Goal: Check status: Check status

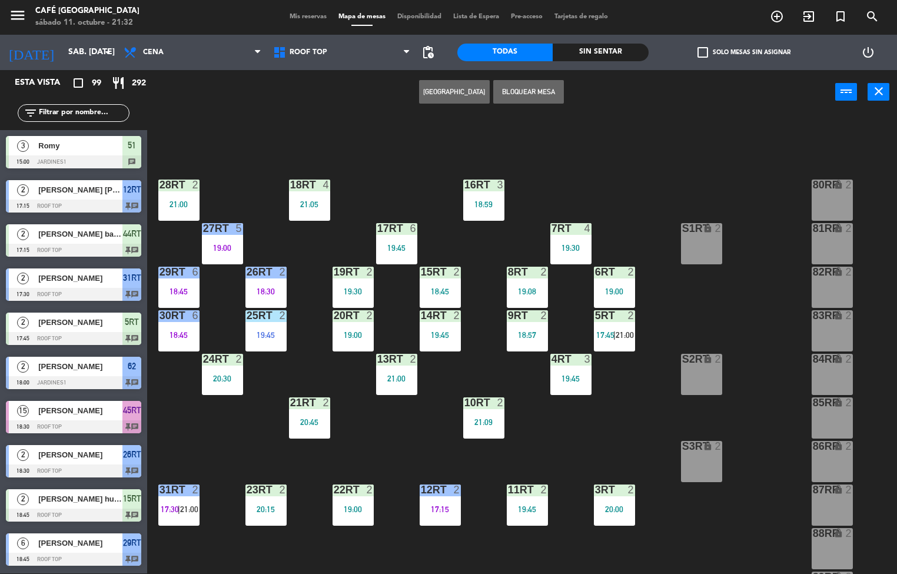
scroll to position [433, 0]
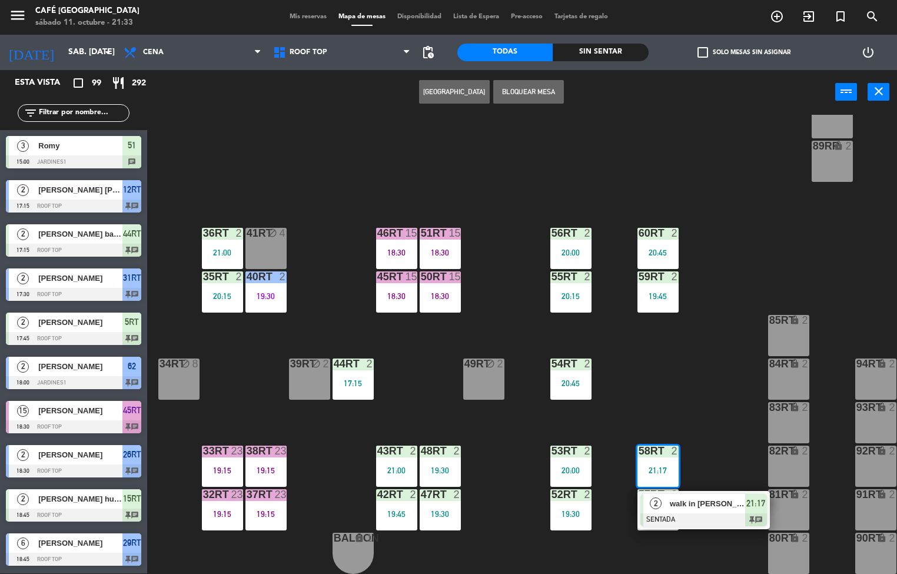
click at [714, 360] on div "18RT 4 21:05 16RT 3 18:59 28RT 2 21:00 80RR lock 2 27RT 5 19:00 7RT 4 19:30 S1R…" at bounding box center [526, 344] width 741 height 459
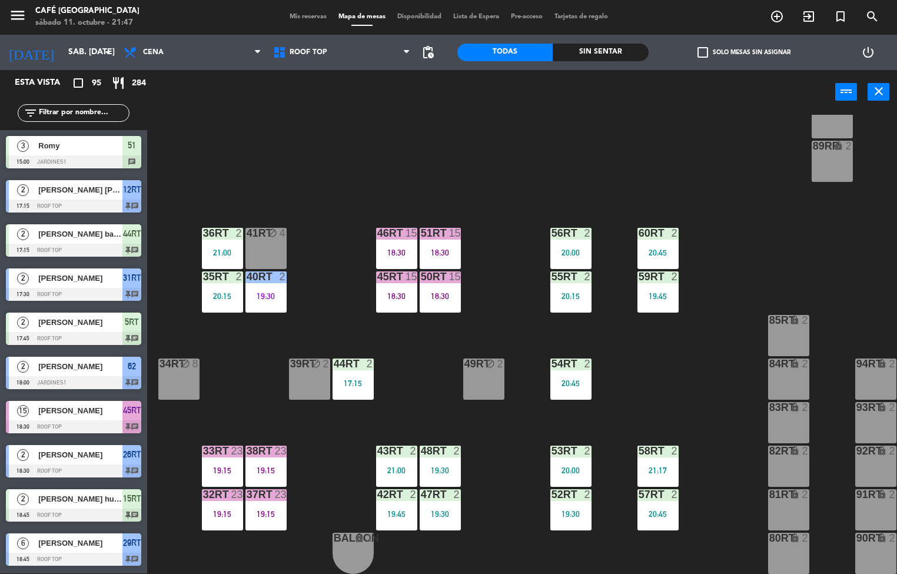
click at [673, 339] on div "18RT 4 21:05 16RT 3 18:59 28RT 2 21:00 80RR lock 2 27RT 5 19:00 7RT 4 19:30 S1R…" at bounding box center [526, 344] width 741 height 459
click at [570, 363] on div at bounding box center [570, 363] width 19 height 11
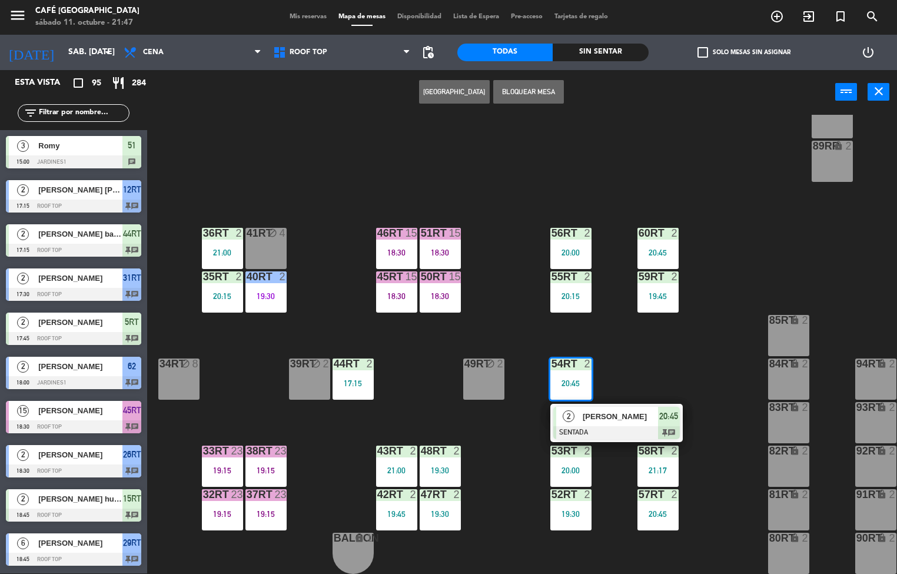
click at [638, 426] on div at bounding box center [616, 432] width 127 height 13
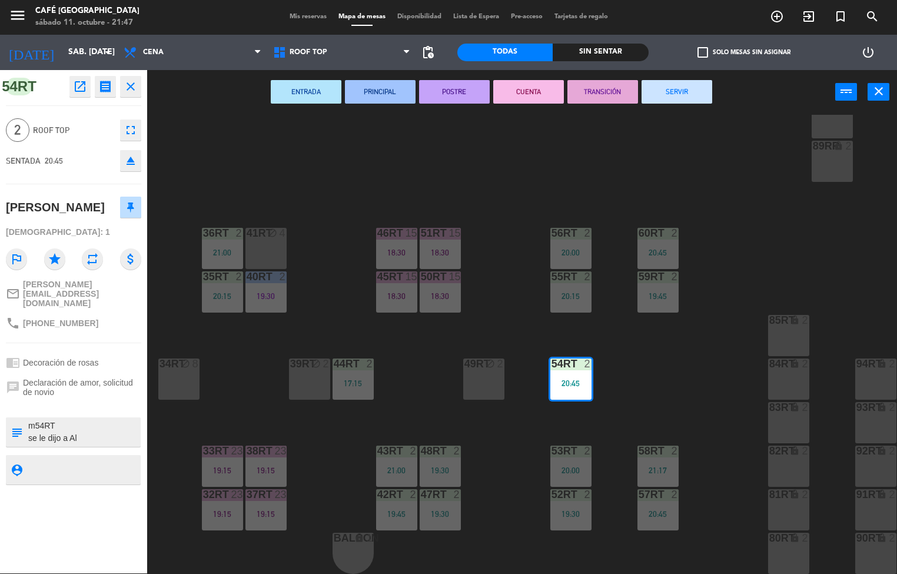
click at [82, 85] on icon "open_in_new" at bounding box center [80, 86] width 14 height 14
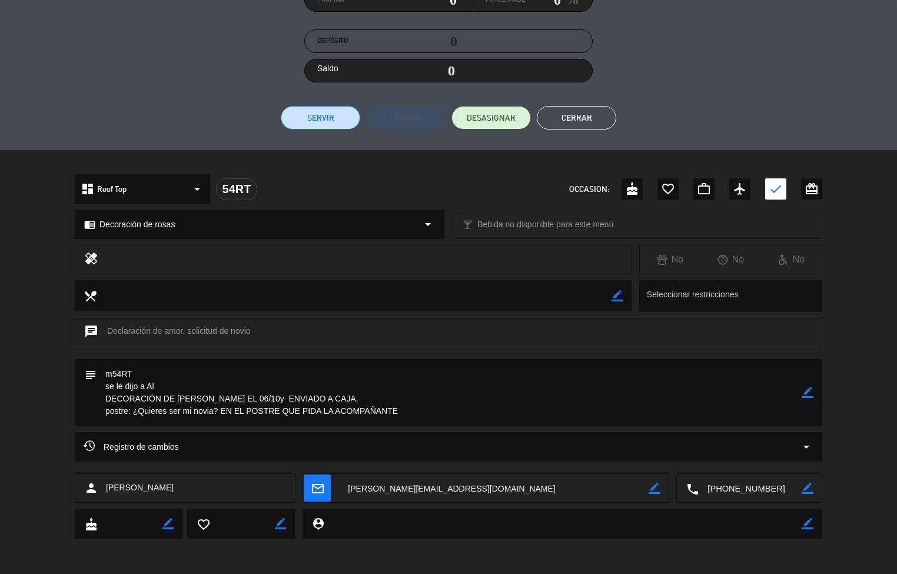
scroll to position [197, 0]
click at [586, 122] on button "Cerrar" at bounding box center [576, 119] width 79 height 24
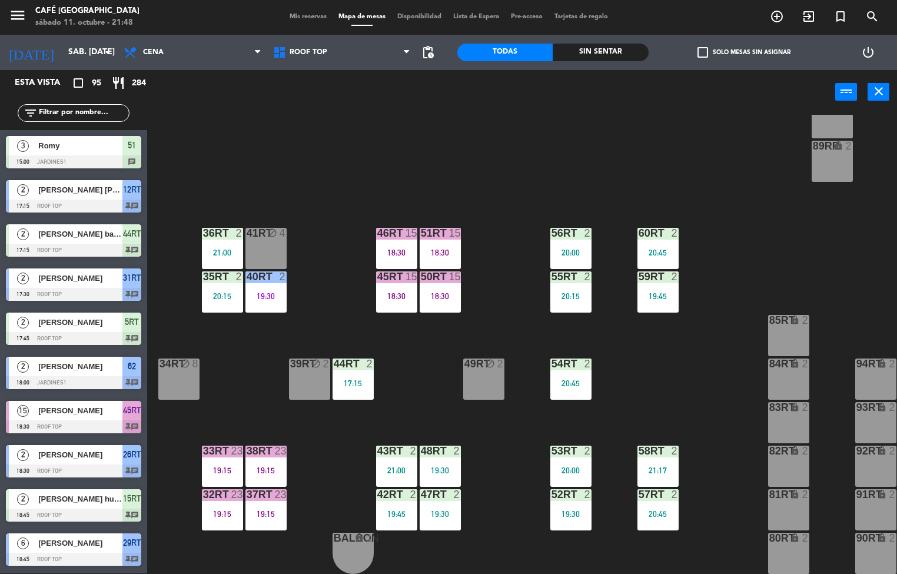
scroll to position [413, 0]
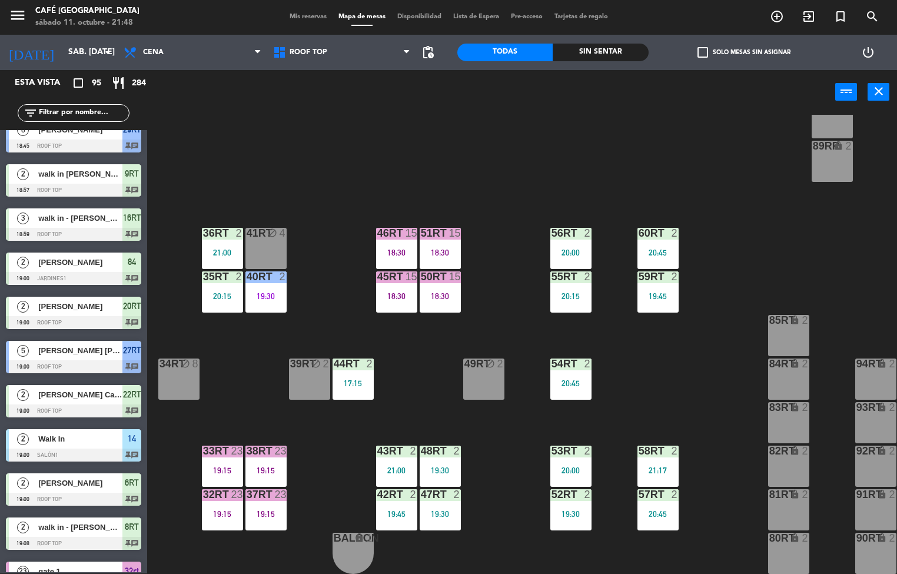
click at [689, 382] on div "18RT 4 21:05 16RT 3 18:59 28RT 2 21:00 80RR lock 2 27RT 5 19:00 7RT 4 19:30 S1R…" at bounding box center [526, 344] width 741 height 459
click at [571, 500] on div "52RT 2 19:30" at bounding box center [570, 509] width 41 height 41
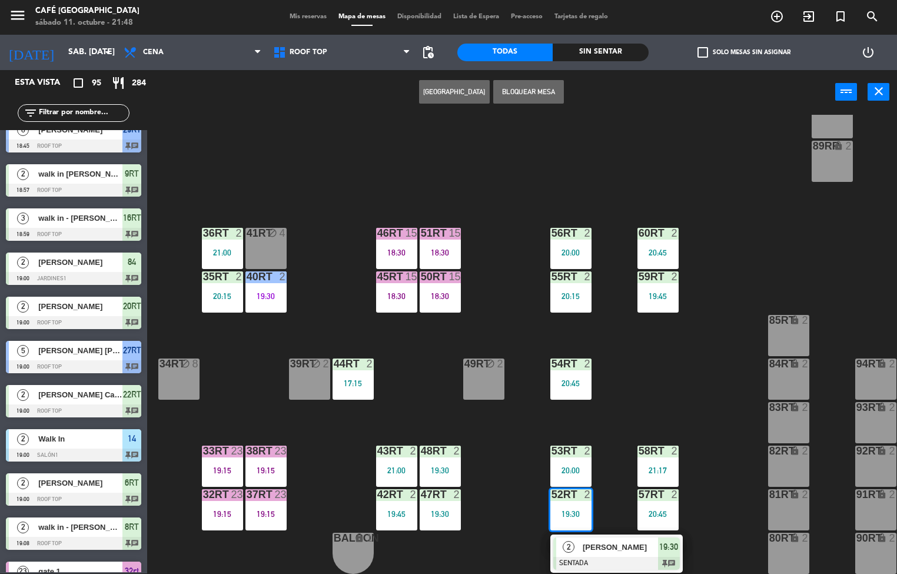
click at [616, 550] on span "[PERSON_NAME]" at bounding box center [620, 547] width 75 height 12
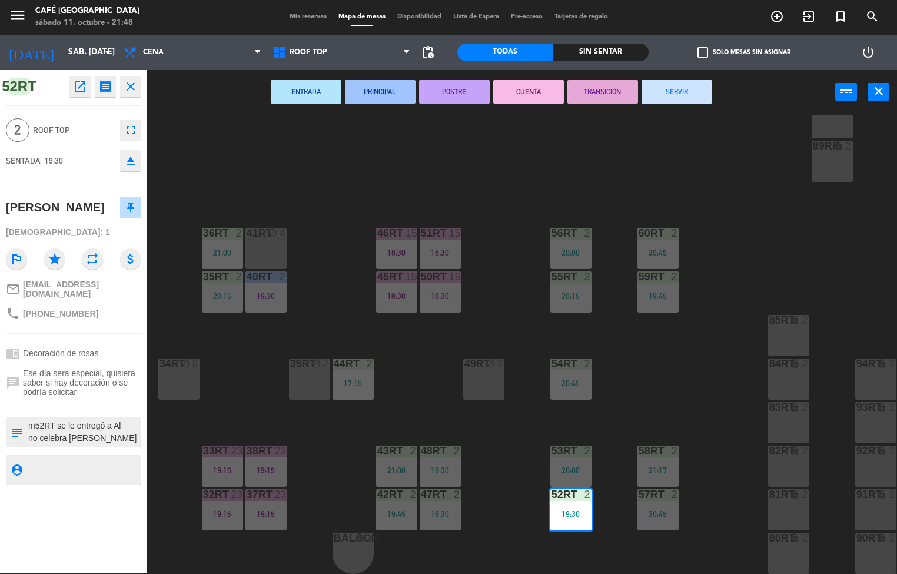
click at [78, 87] on icon "open_in_new" at bounding box center [80, 86] width 14 height 14
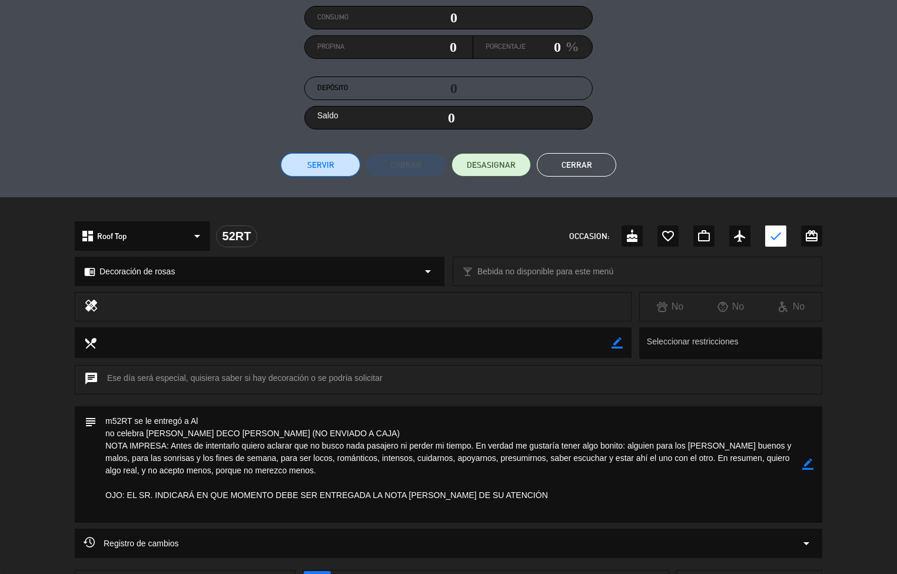
scroll to position [159, 0]
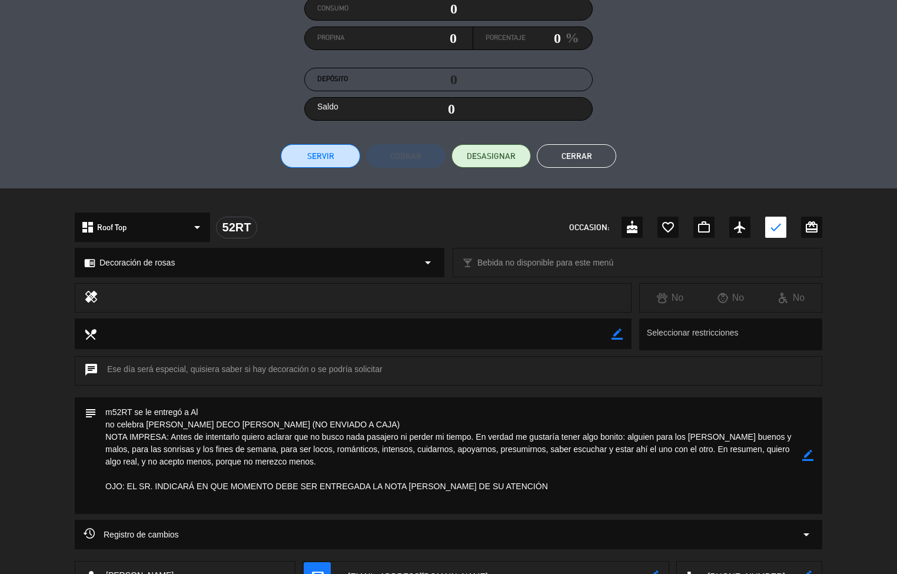
click at [590, 154] on button "Cerrar" at bounding box center [576, 156] width 79 height 24
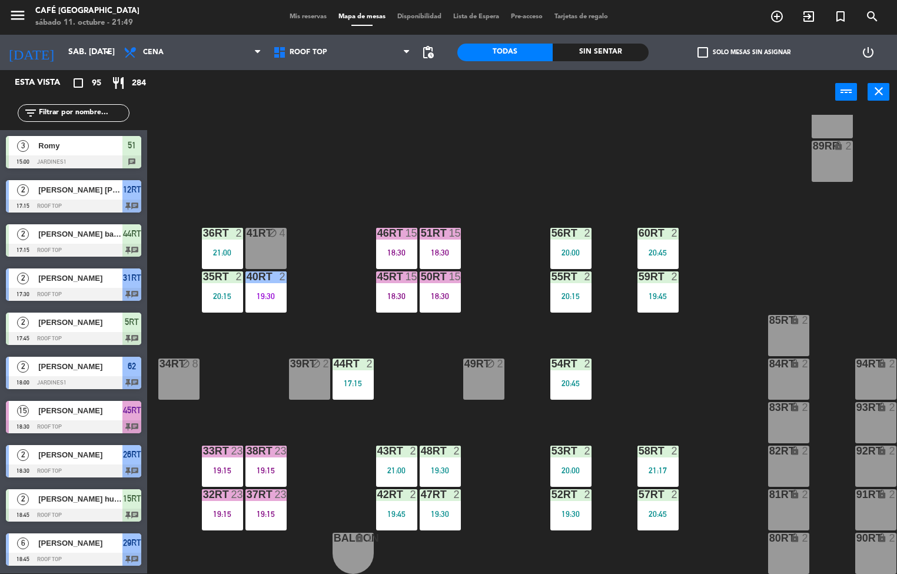
scroll to position [1, 0]
